Goal: Consume media (video, audio)

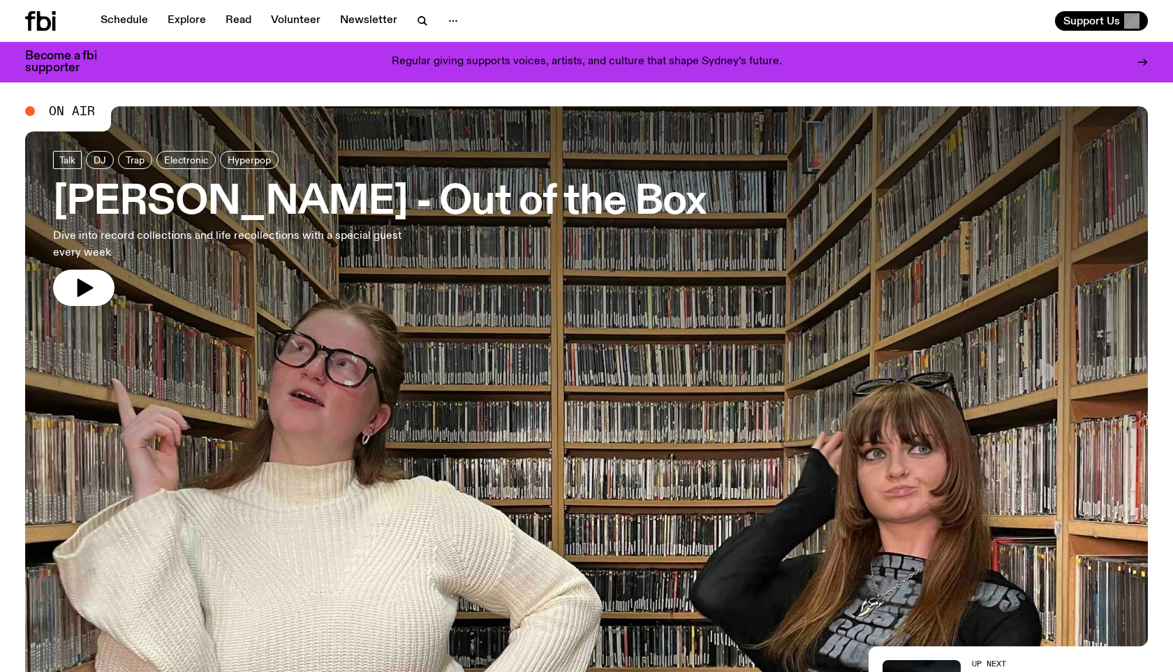
scroll to position [24, 0]
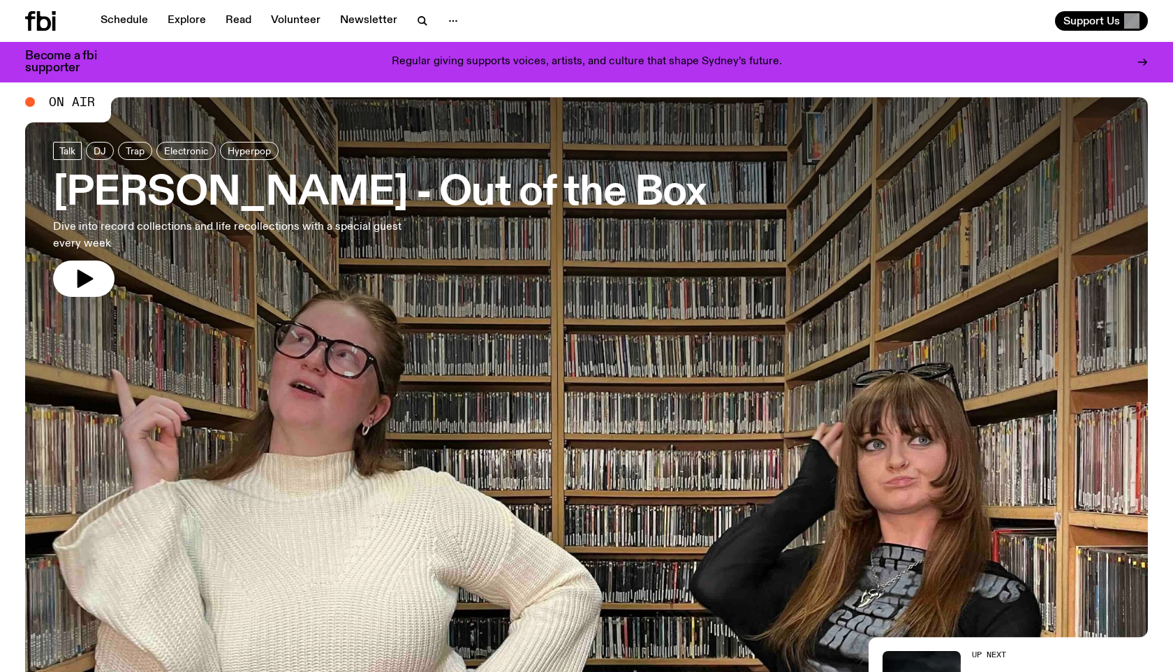
click at [420, 203] on h3 "[PERSON_NAME] - Out of the Box" at bounding box center [379, 193] width 653 height 39
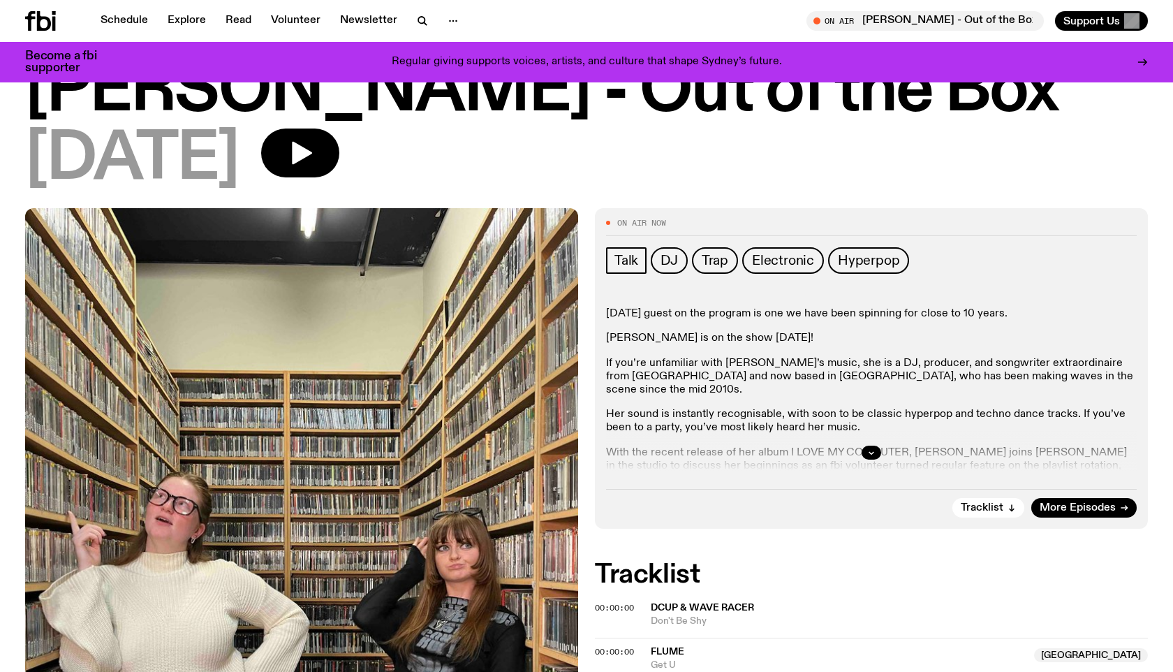
scroll to position [66, 0]
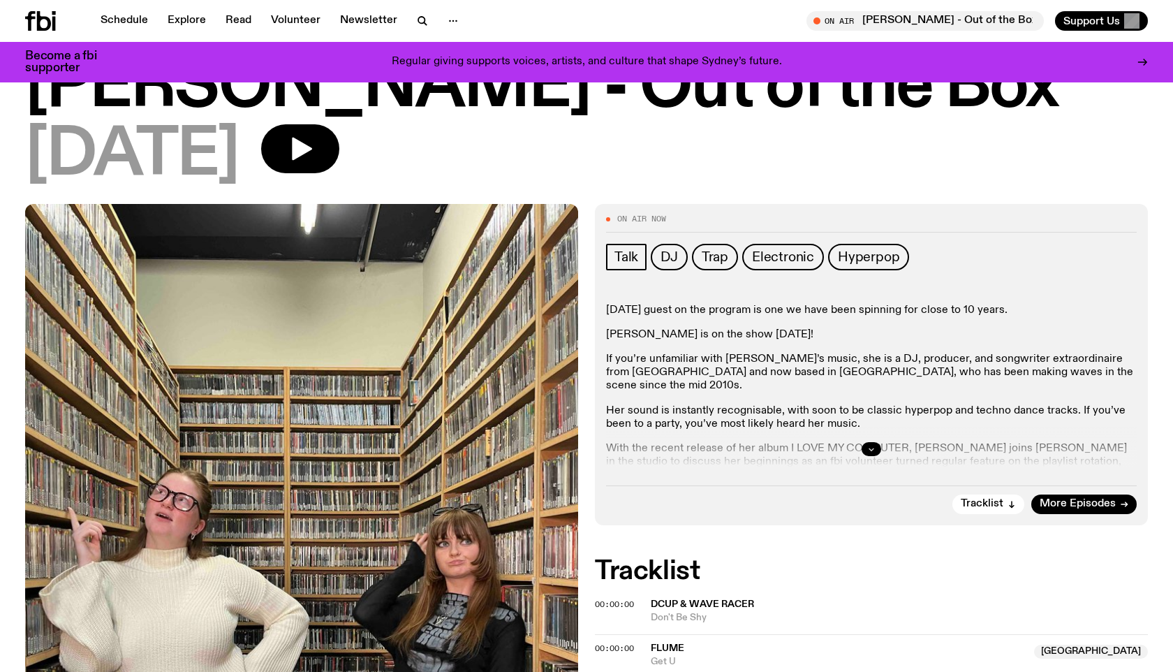
click at [871, 446] on icon "button" at bounding box center [871, 449] width 8 height 8
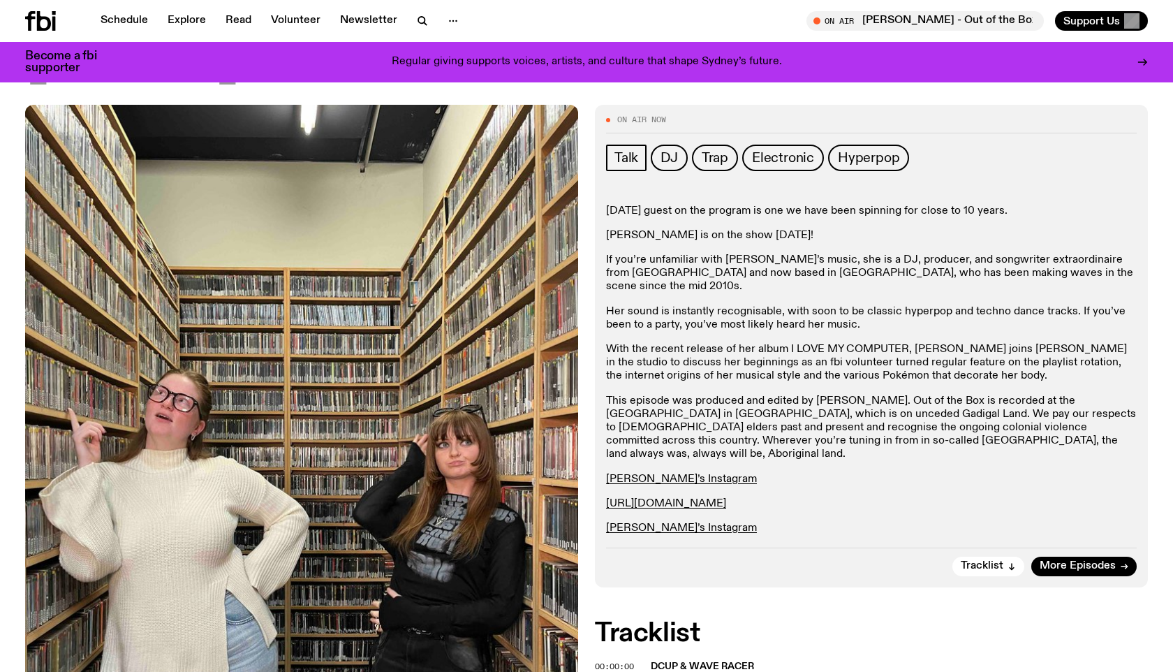
scroll to position [193, 0]
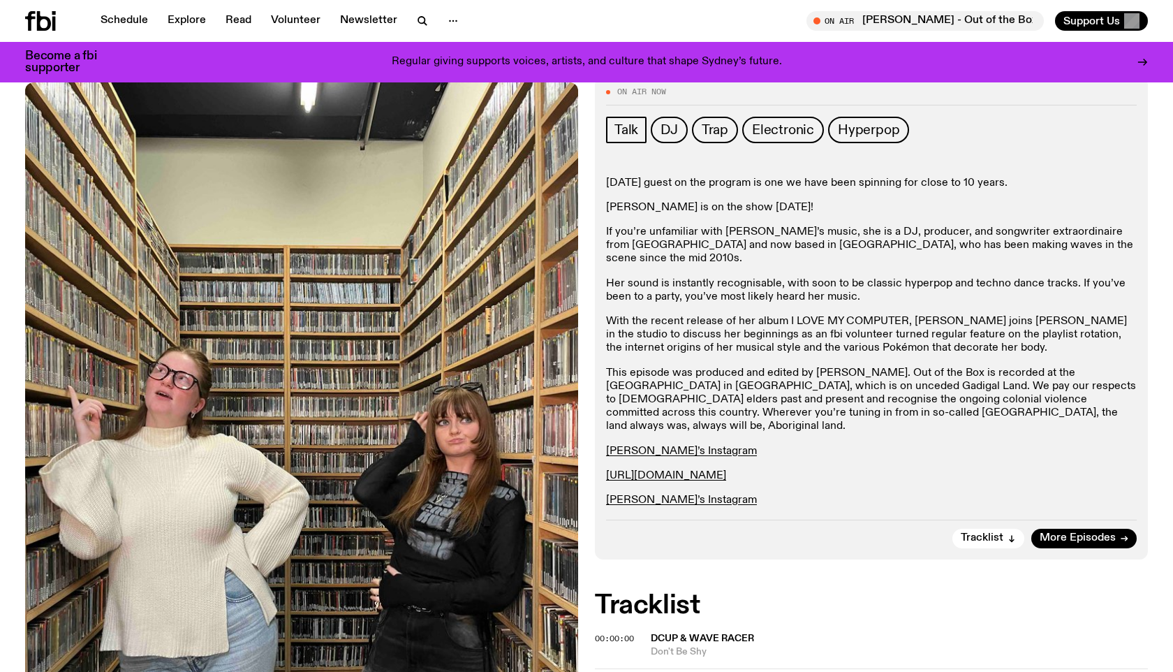
click at [816, 367] on p "This episode was produced and edited by Zaity Salman. Out of the Box is recorde…" at bounding box center [871, 400] width 531 height 67
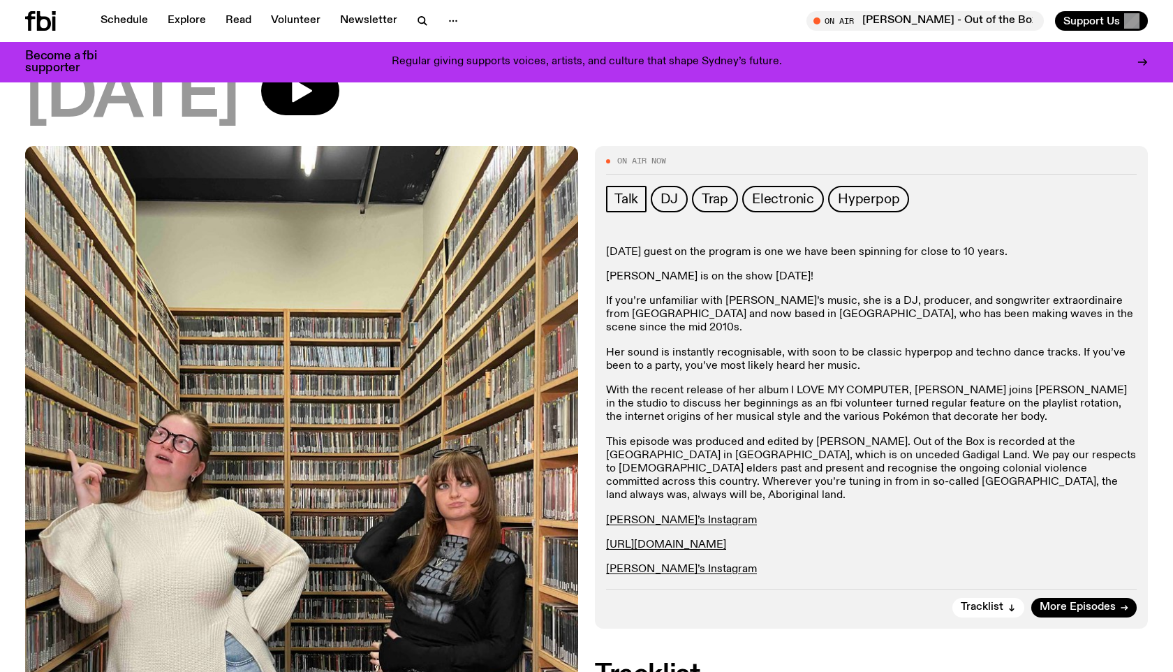
scroll to position [64, 0]
